Goal: Task Accomplishment & Management: Use online tool/utility

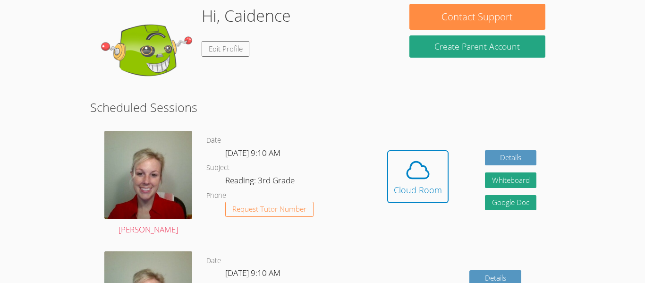
scroll to position [113, 0]
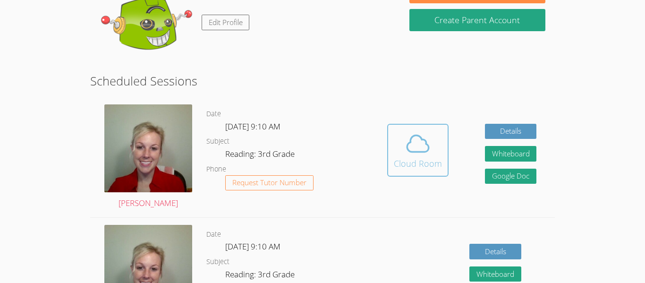
click at [418, 151] on icon at bounding box center [418, 143] width 22 height 17
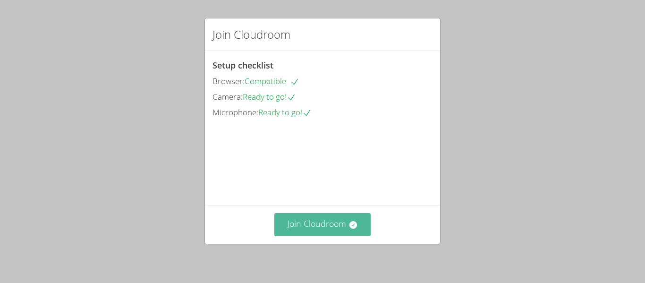
click at [303, 223] on button "Join Cloudroom" at bounding box center [322, 224] width 97 height 23
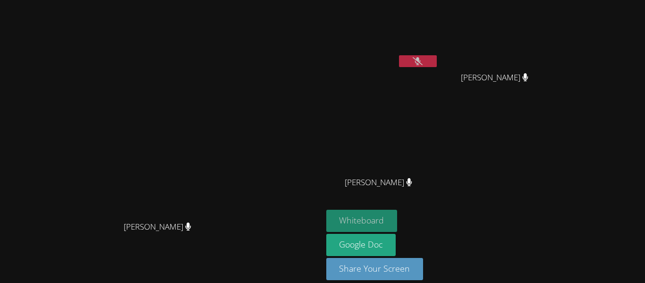
click at [397, 223] on button "Whiteboard" at bounding box center [361, 220] width 71 height 22
